Goal: Task Accomplishment & Management: Manage account settings

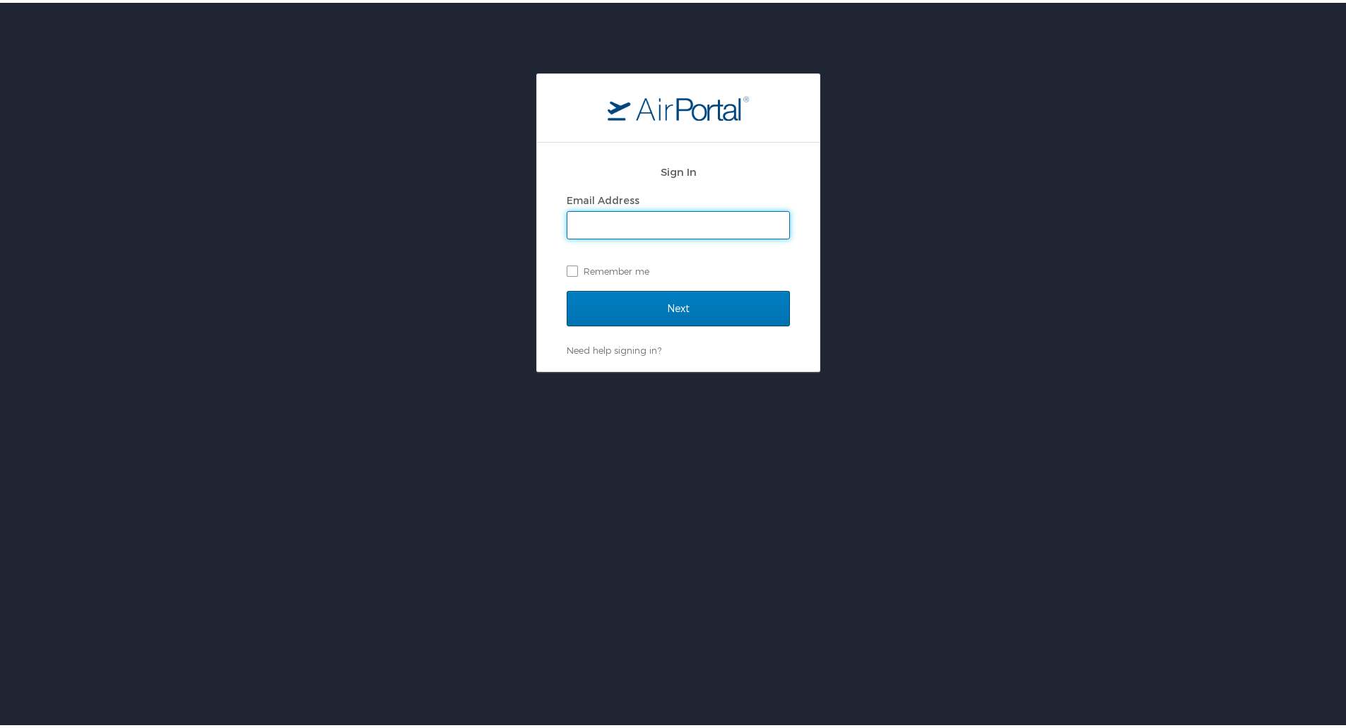
click at [679, 216] on input "Email Address" at bounding box center [678, 222] width 222 height 27
type input "[PERSON_NAME][EMAIL_ADDRESS][PERSON_NAME][DOMAIN_NAME]"
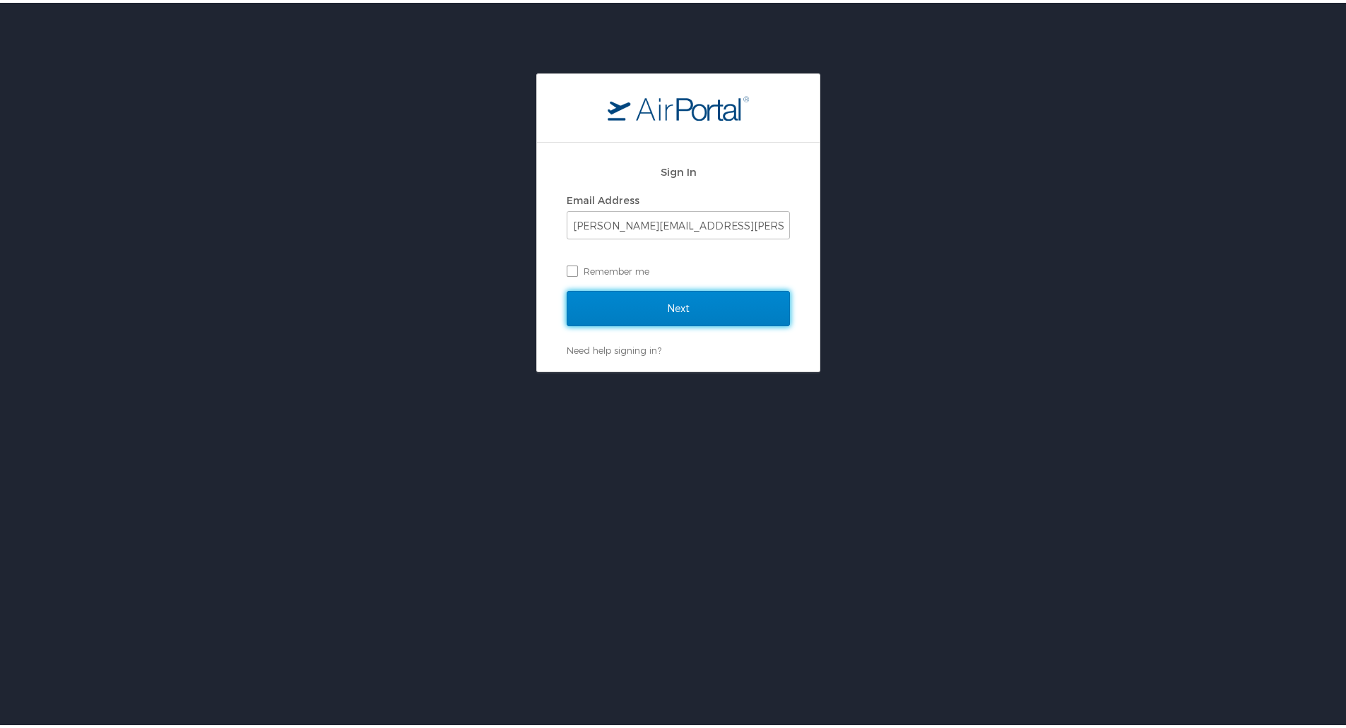
click at [679, 291] on input "Next" at bounding box center [677, 305] width 223 height 35
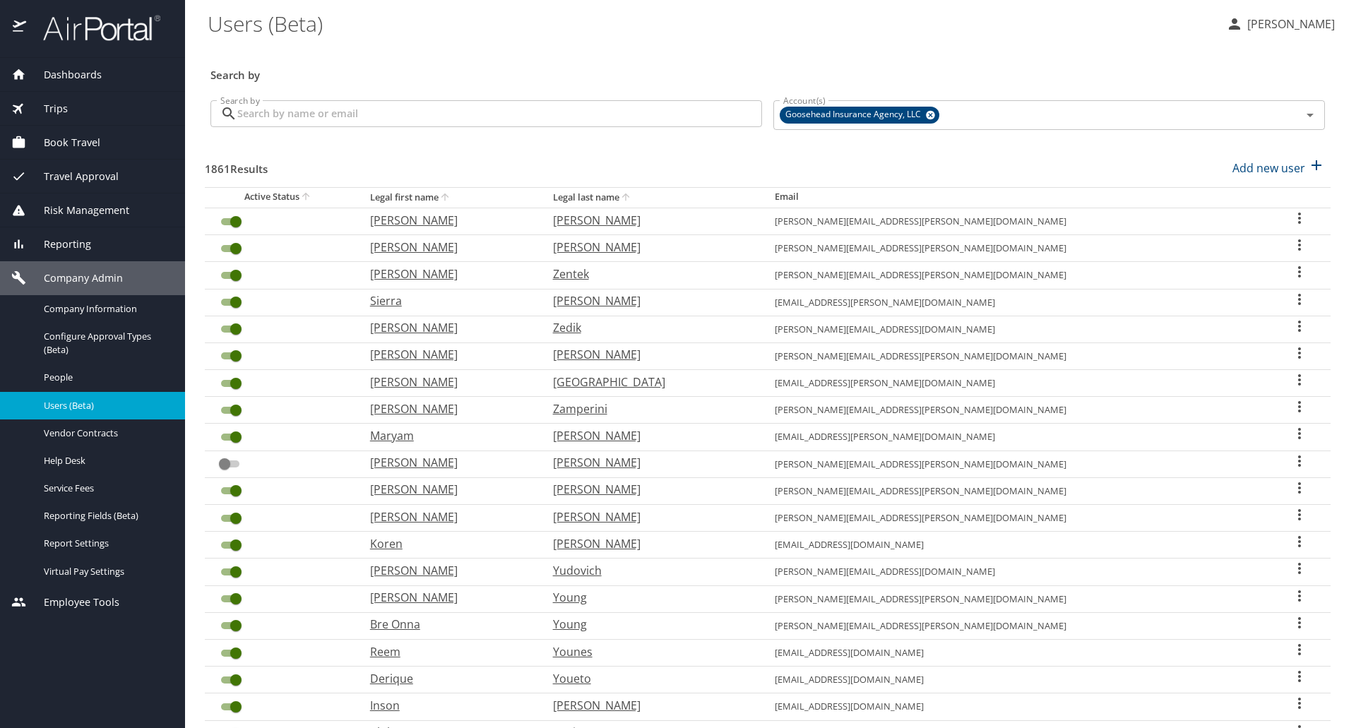
click at [470, 99] on div "Search by Search by" at bounding box center [486, 115] width 563 height 53
click at [468, 114] on input "Search by" at bounding box center [499, 113] width 525 height 27
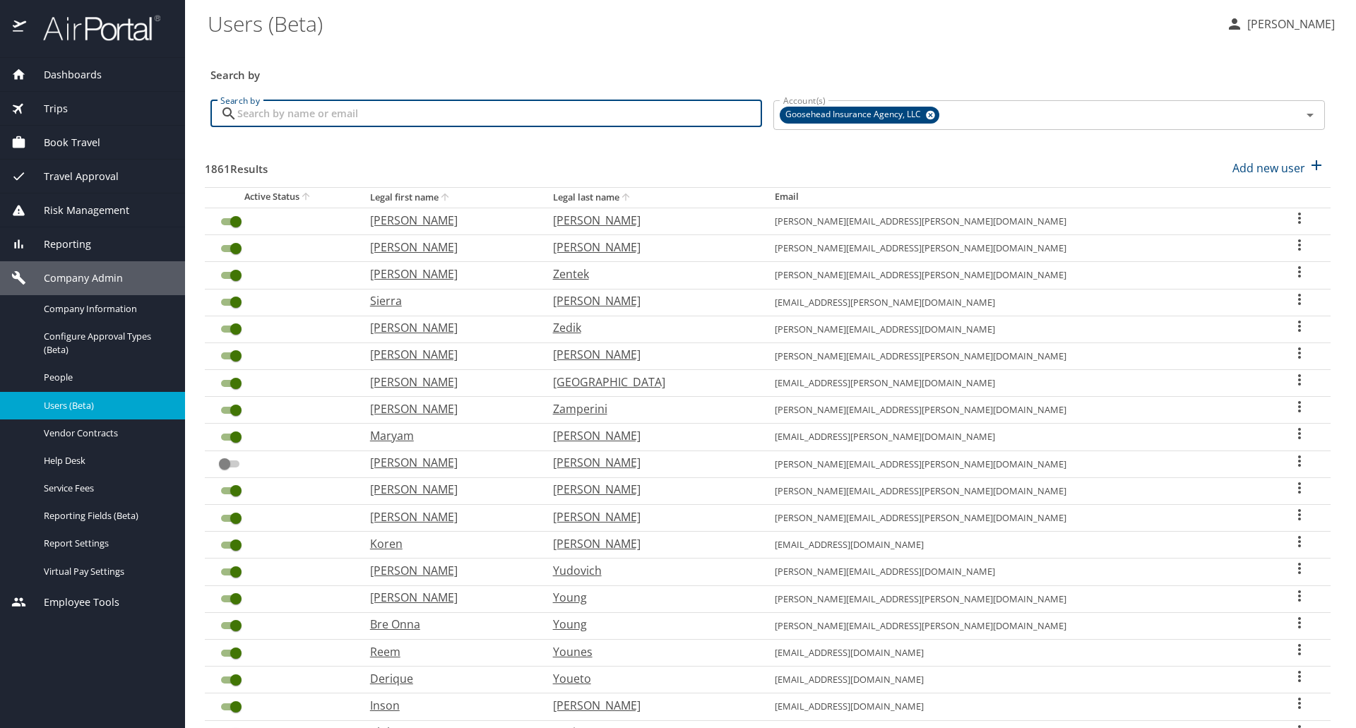
paste input "[EMAIL_ADDRESS][PERSON_NAME][DOMAIN_NAME]"
type input "[EMAIL_ADDRESS][PERSON_NAME][DOMAIN_NAME]"
